Goal: Find specific page/section

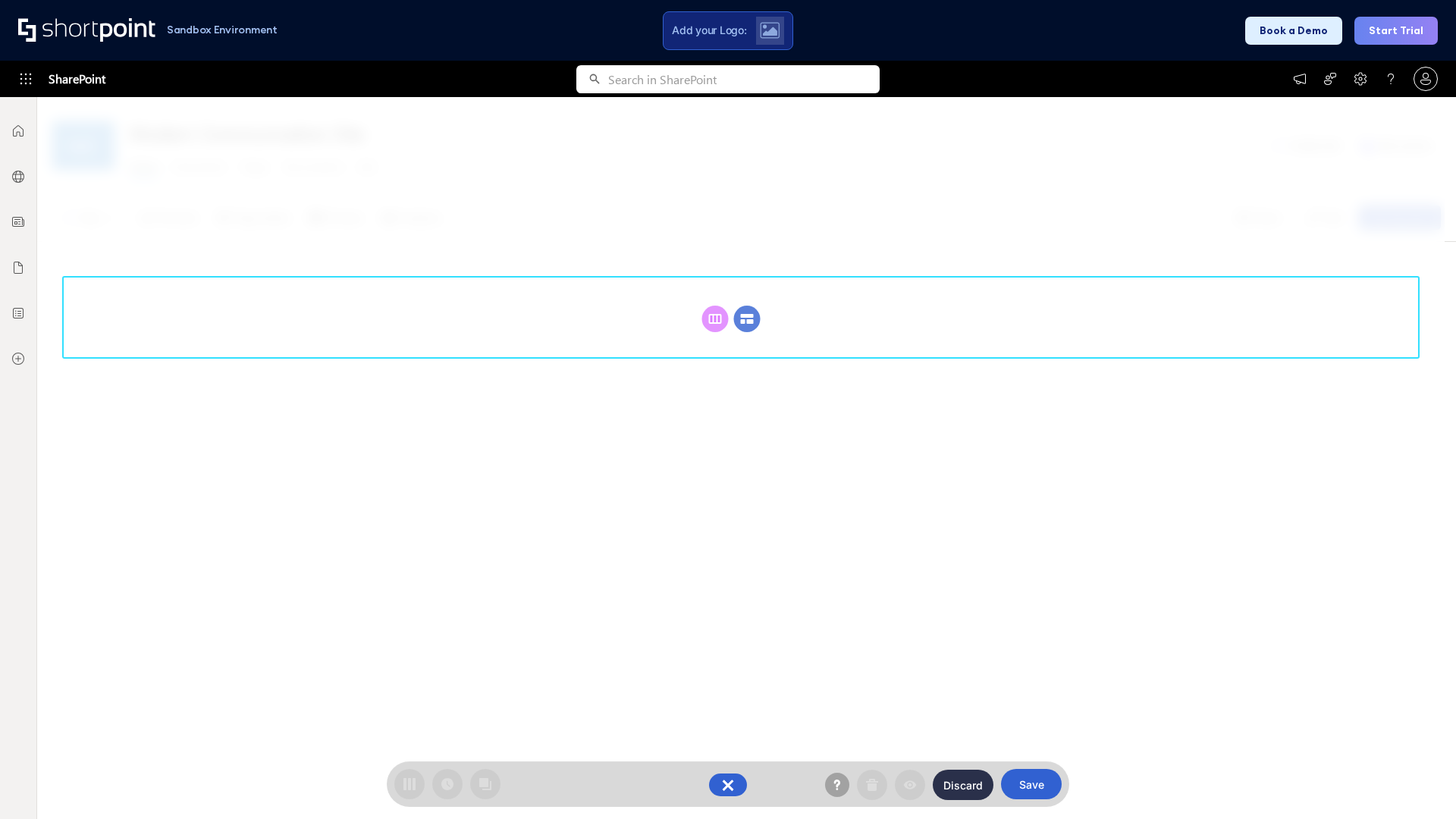
click at [747, 306] on circle at bounding box center [747, 319] width 26 height 26
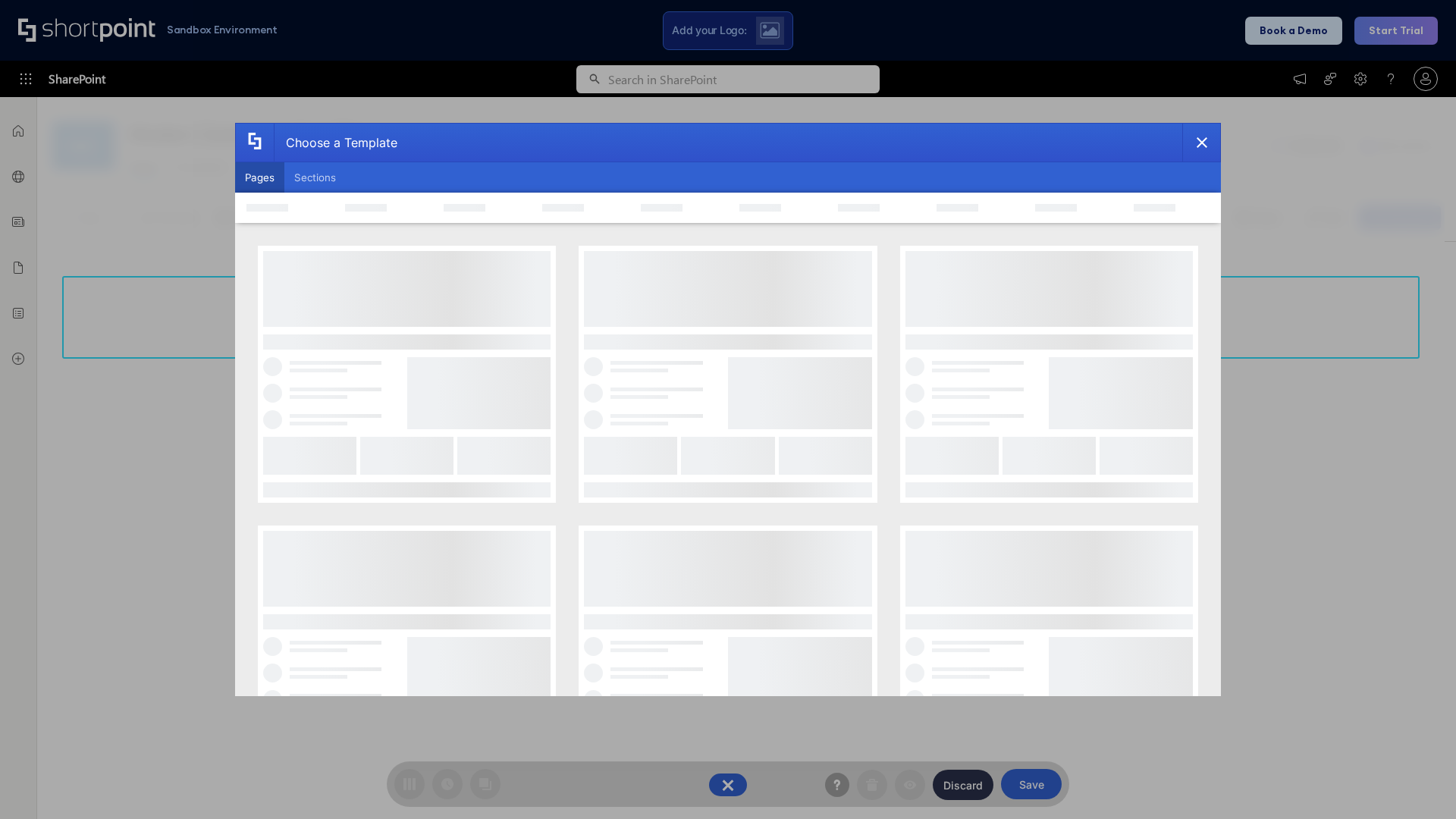
scroll to position [208, 0]
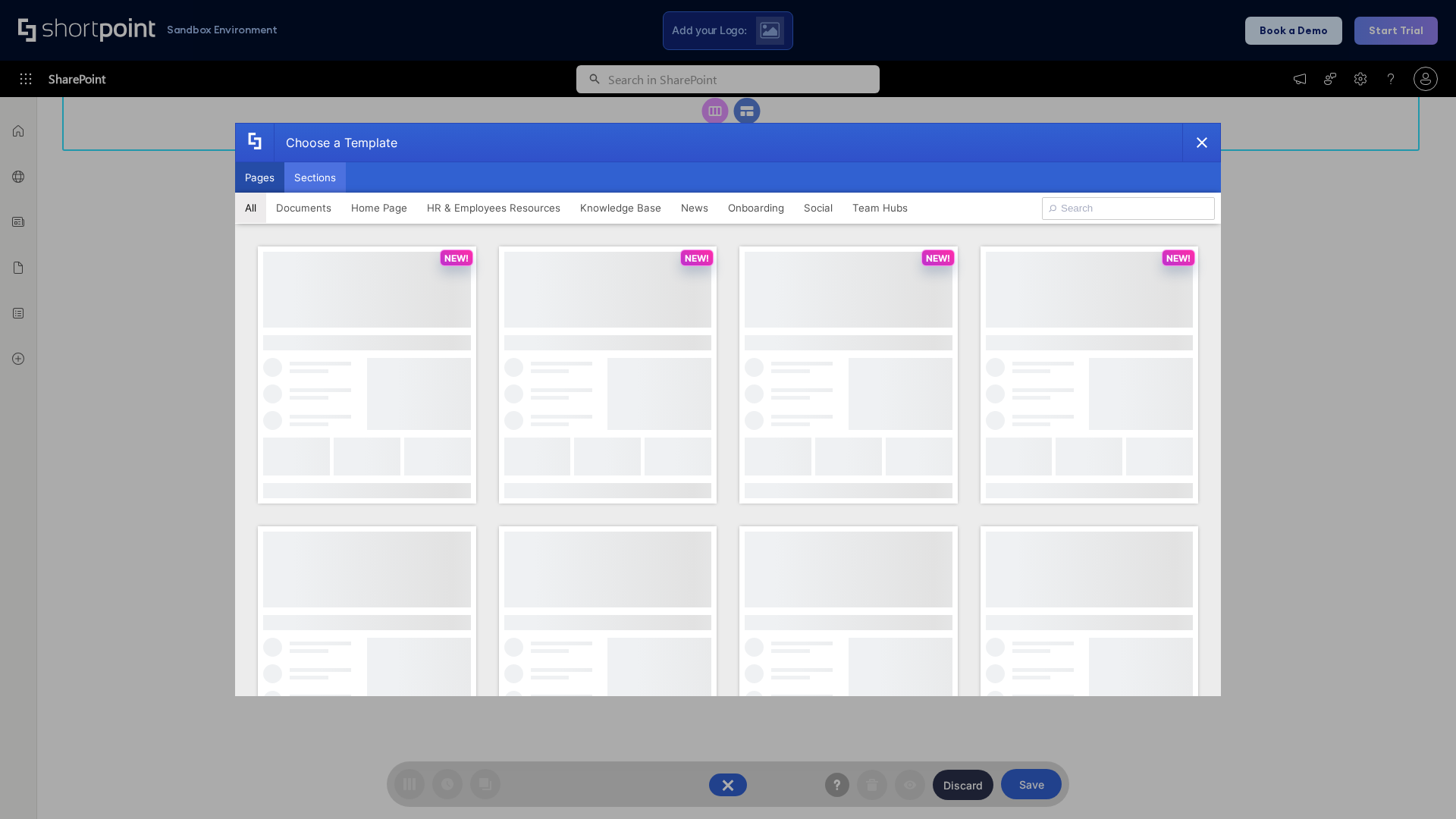
click at [315, 177] on button "Sections" at bounding box center [315, 177] width 61 height 30
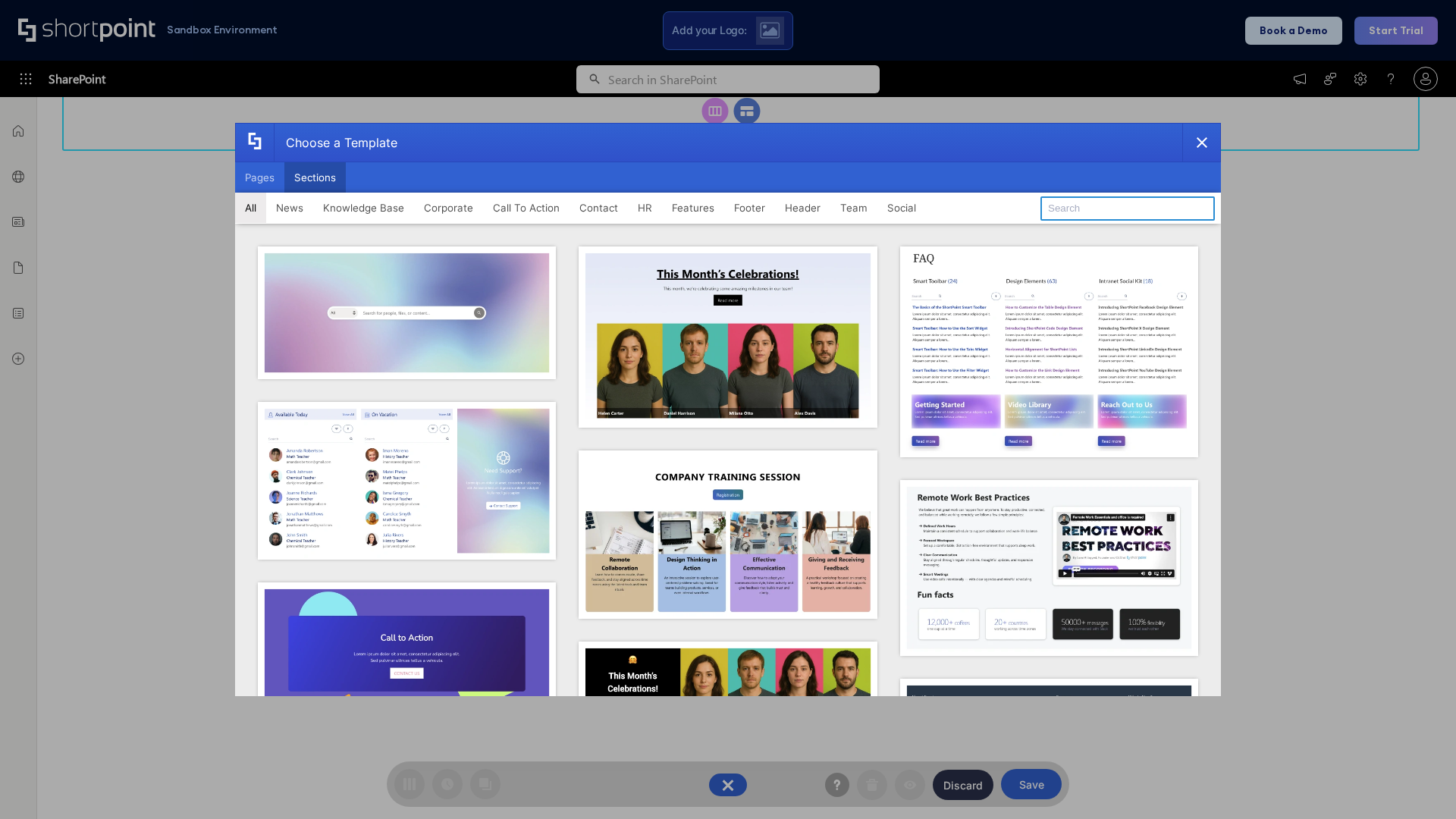
type input "Articles"
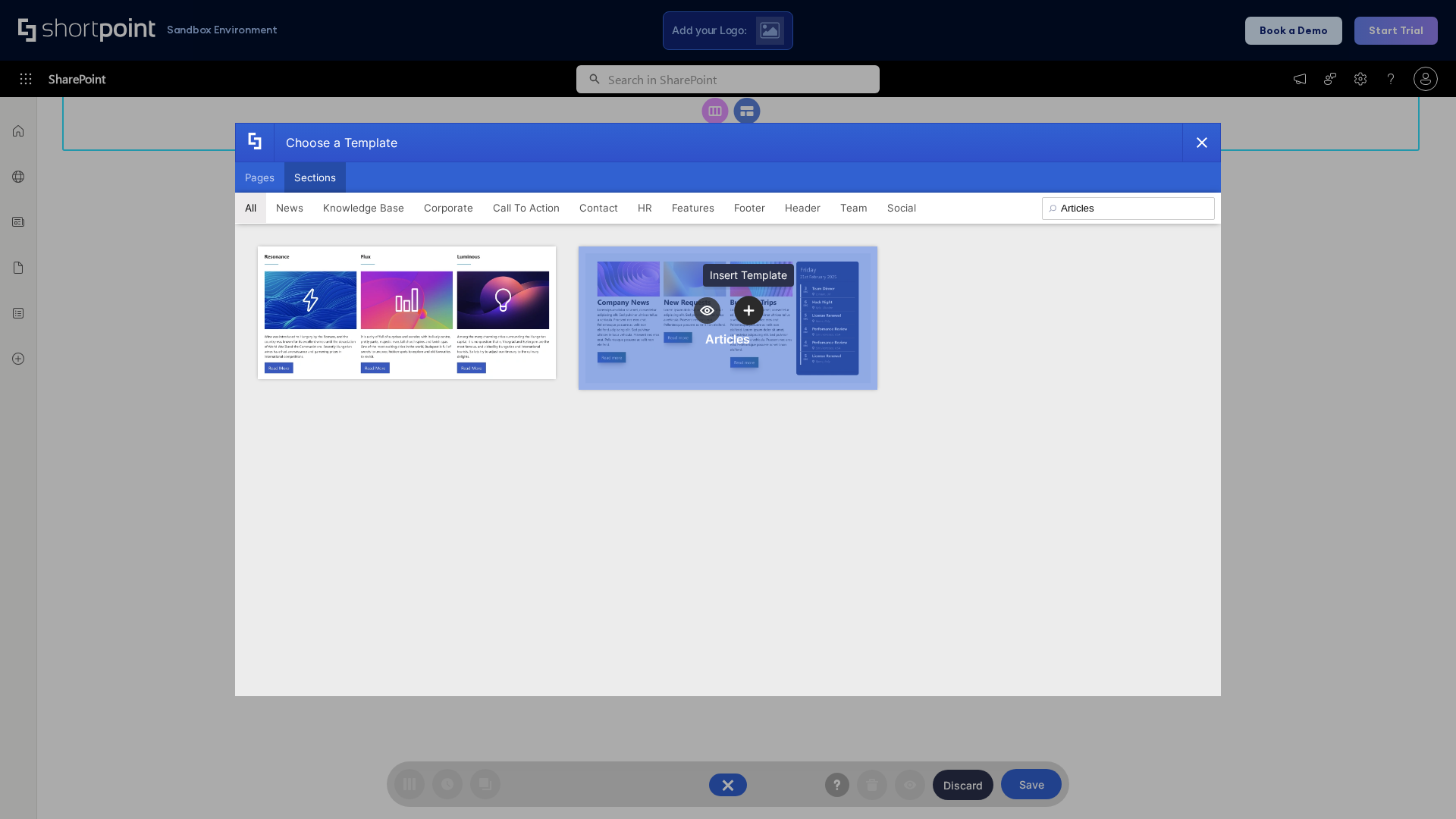
click at [749, 310] on icon "template selector" at bounding box center [749, 310] width 11 height 11
